Goal: Task Accomplishment & Management: Use online tool/utility

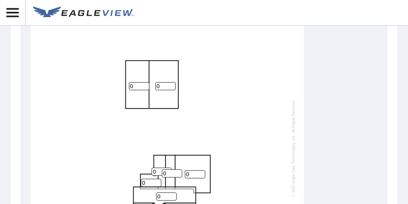
scroll to position [384, 0]
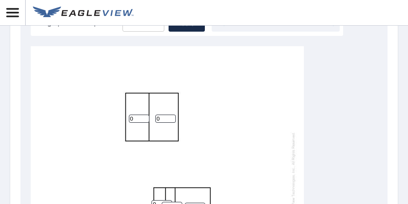
drag, startPoint x: 162, startPoint y: 119, endPoint x: 137, endPoint y: 125, distance: 25.5
click at [137, 125] on div "0 0 0 0 0 0 0 0 0 0 0 0 0 0" at bounding box center [167, 180] width 273 height 268
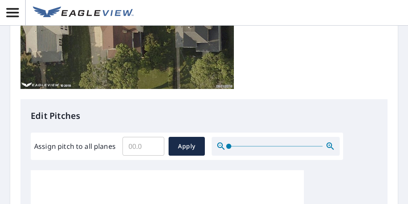
scroll to position [256, 0]
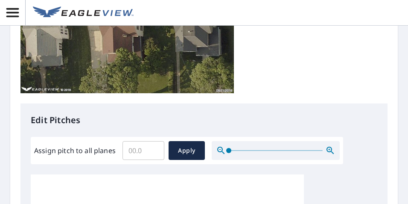
click at [134, 152] on input "Assign pitch to all planes" at bounding box center [144, 150] width 42 height 24
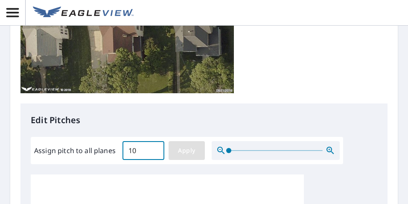
type input "10"
click at [192, 152] on span "Apply" at bounding box center [186, 150] width 23 height 11
type input "10"
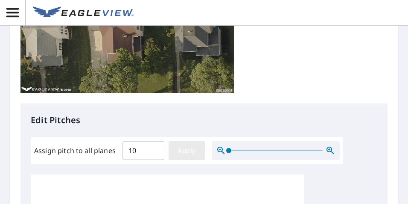
type input "10"
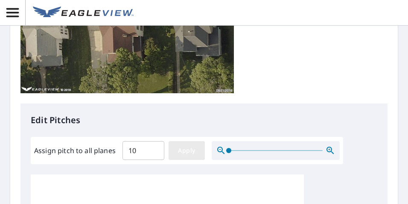
type input "10"
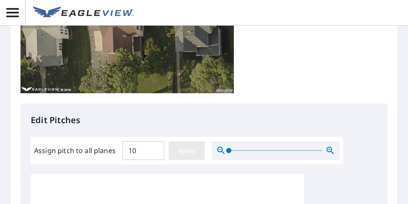
type input "10"
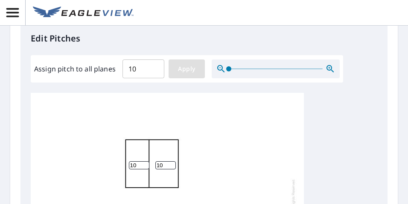
scroll to position [363, 0]
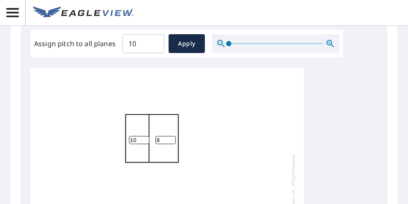
drag, startPoint x: 168, startPoint y: 142, endPoint x: 158, endPoint y: 143, distance: 10.7
click at [158, 143] on input "8" at bounding box center [165, 140] width 20 height 8
drag, startPoint x: 162, startPoint y: 144, endPoint x: 148, endPoint y: 146, distance: 14.3
click at [148, 146] on div "8 10 10 10 10 10 10 10 10 10 10 10 10 10" at bounding box center [167, 201] width 273 height 268
type input "3"
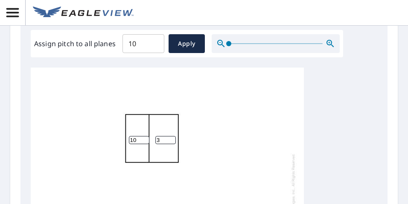
click at [108, 147] on div "3 10 10 10 10 10 10 10 10 10 10 10 10 10" at bounding box center [167, 201] width 273 height 268
type input "3"
click at [217, 117] on div "3 10 10 3 10 10 10 10 10 10 10 10 10 10" at bounding box center [167, 201] width 273 height 268
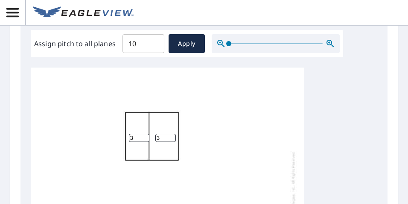
scroll to position [5, 0]
click at [216, 121] on div "3 10 10 3 10 10 10 10 10 10 10 10 10 10" at bounding box center [167, 199] width 273 height 268
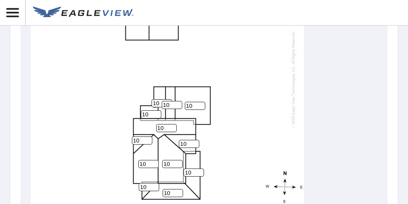
scroll to position [512, 0]
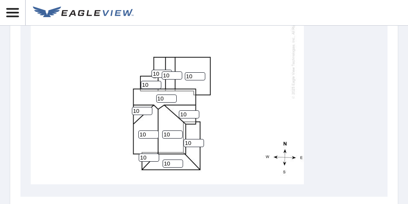
drag, startPoint x: 192, startPoint y: 140, endPoint x: 168, endPoint y: 148, distance: 25.2
click at [168, 148] on div "3 10 10 3 10 10 10 10 10 10 10 10 10 10" at bounding box center [167, 50] width 273 height 268
type input "3"
drag, startPoint x: 169, startPoint y: 161, endPoint x: 150, endPoint y: 162, distance: 18.8
click at [149, 167] on div "3 10 10 3 10 10 10 3 10 10 10 10 10 10" at bounding box center [167, 50] width 273 height 268
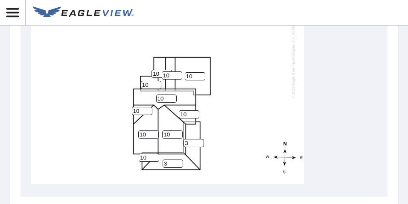
type input "3"
drag, startPoint x: 139, startPoint y: 157, endPoint x: 132, endPoint y: 160, distance: 8.1
click at [132, 159] on div "3 10 10 3 10 10 3 3 10 10 10 10 10 10" at bounding box center [167, 50] width 273 height 268
type input "3"
click at [130, 164] on div "3 10 10 3 10 10 3 3 10 10 10 10 10 3" at bounding box center [167, 50] width 273 height 268
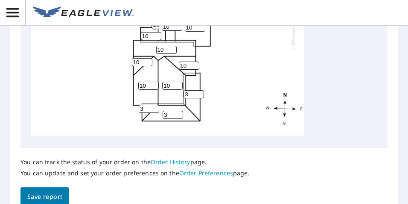
scroll to position [608, 0]
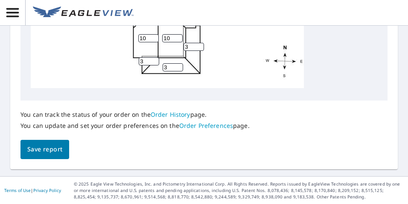
click at [45, 152] on span "Save report" at bounding box center [44, 149] width 35 height 11
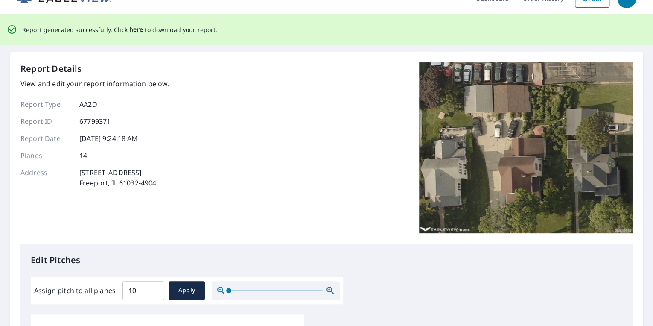
scroll to position [0, 0]
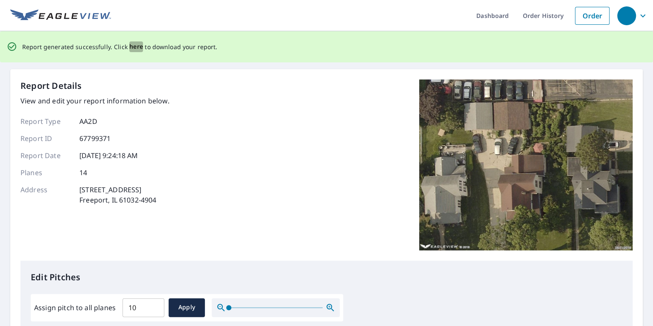
click at [133, 44] on span "here" at bounding box center [136, 46] width 14 height 11
